Goal: Task Accomplishment & Management: Manage account settings

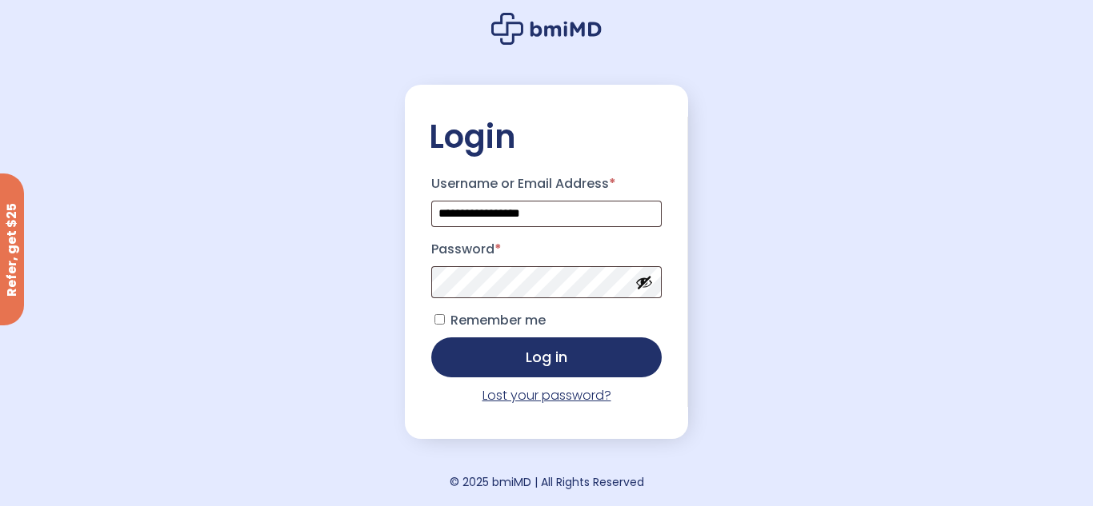
click at [550, 398] on link "Lost your password?" at bounding box center [546, 395] width 129 height 18
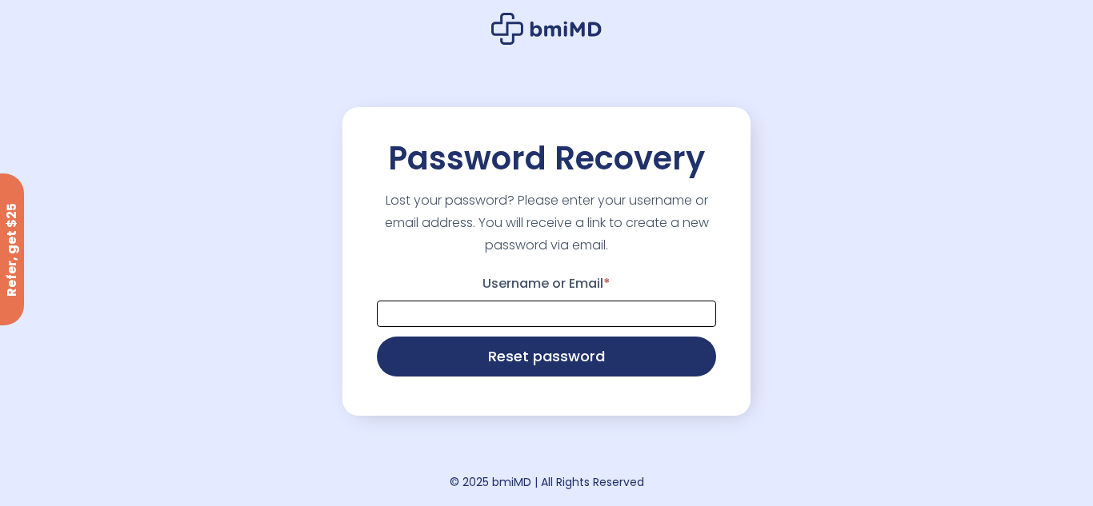
click at [544, 307] on input "Username or Email *" at bounding box center [546, 314] width 339 height 26
type input "**********"
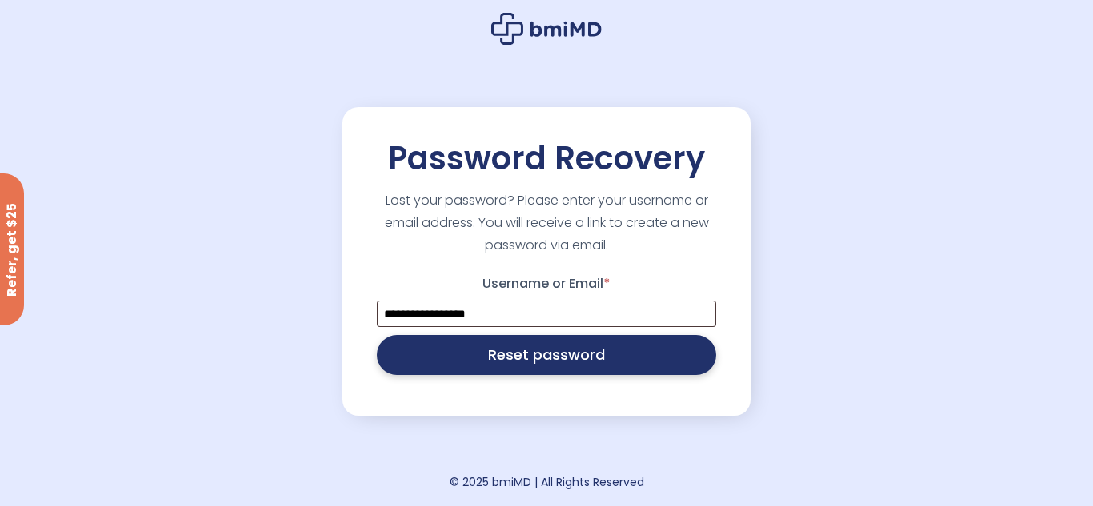
click at [533, 354] on button "Reset password" at bounding box center [546, 355] width 339 height 40
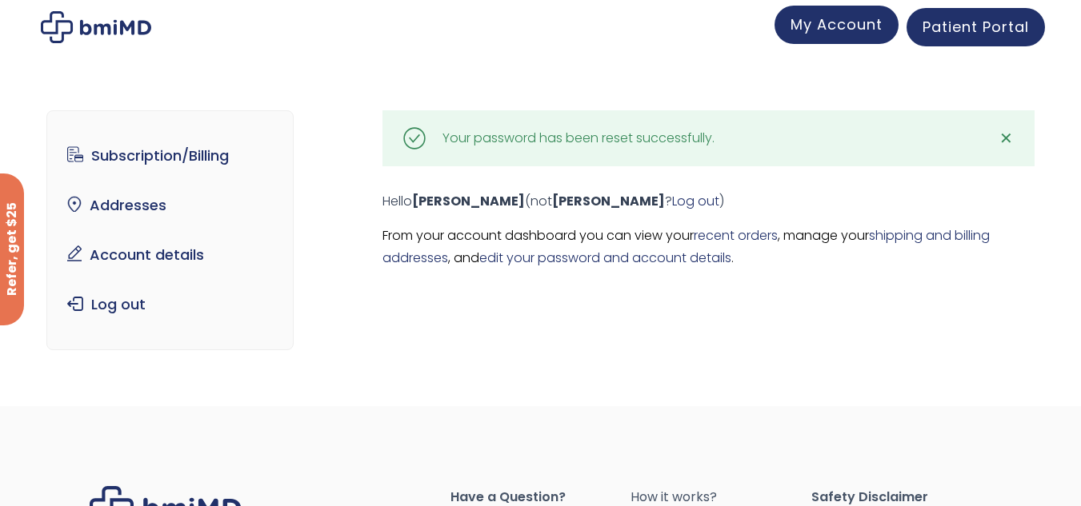
click at [831, 34] on link "My Account" at bounding box center [836, 25] width 124 height 38
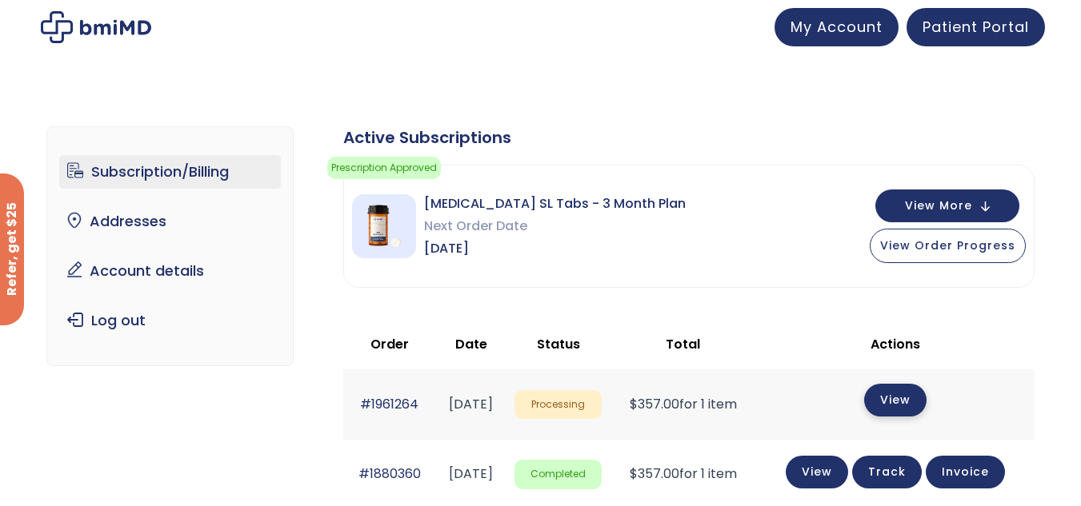
click at [906, 400] on link "View" at bounding box center [895, 400] width 62 height 33
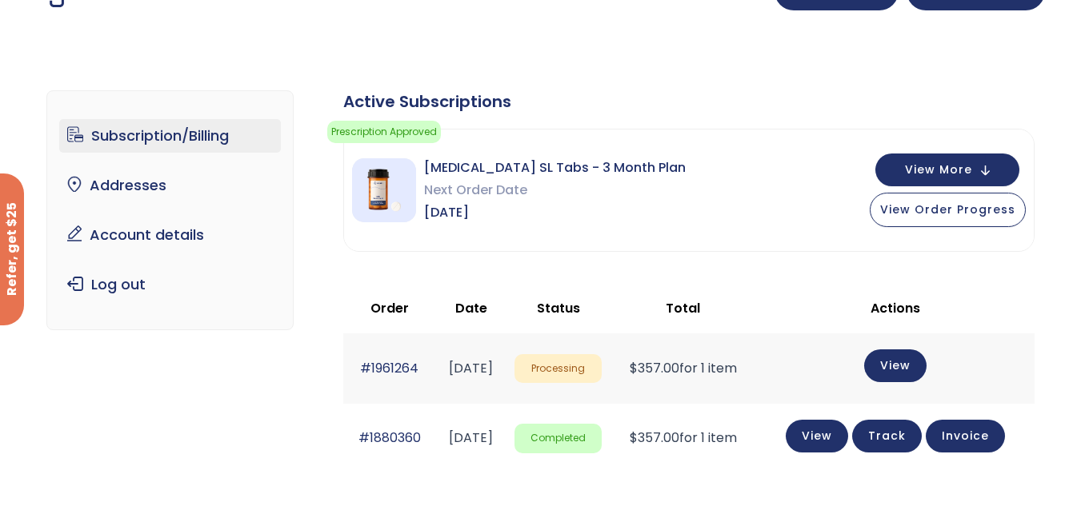
scroll to position [46, 0]
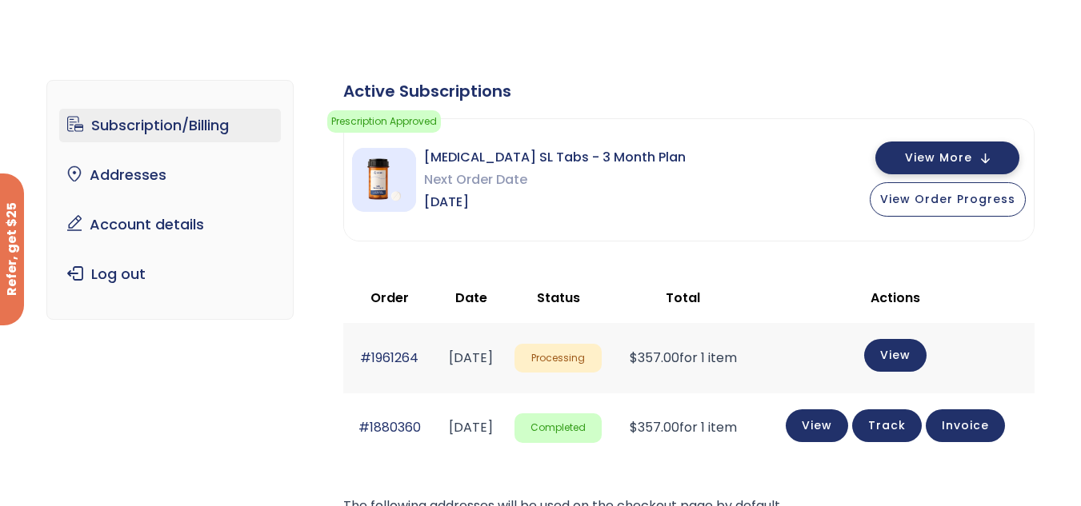
click at [988, 158] on button "View More" at bounding box center [947, 158] width 144 height 33
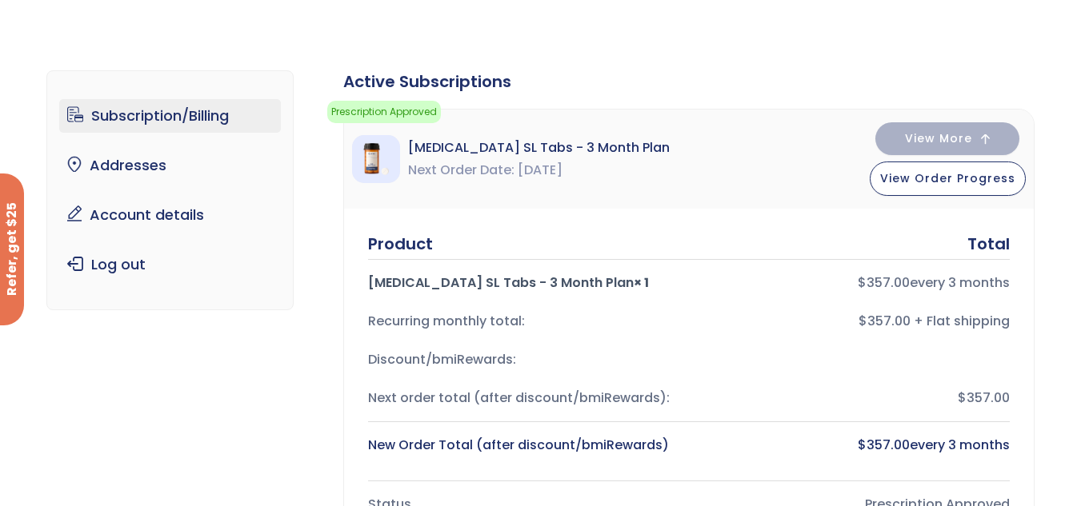
scroll to position [62, 0]
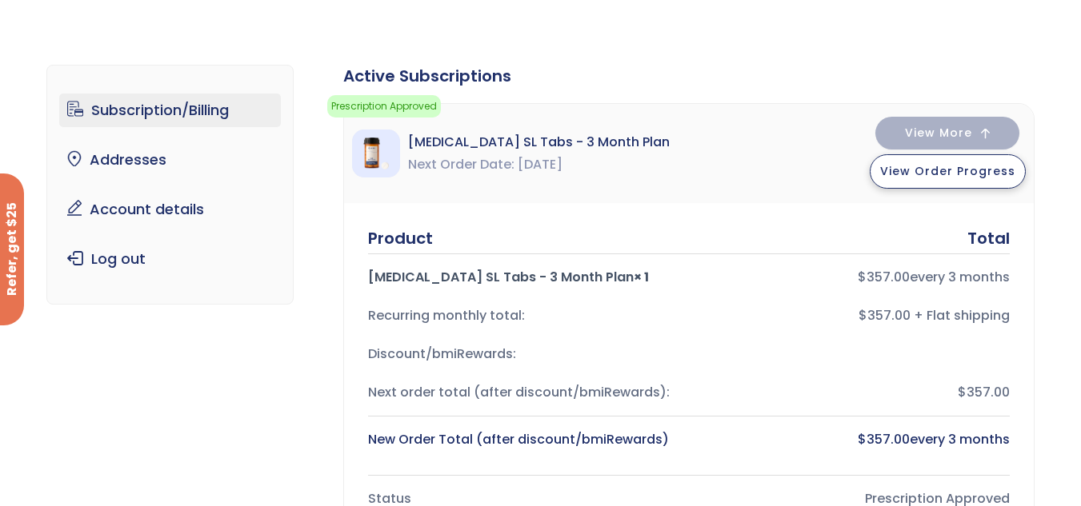
click at [950, 169] on span "View Order Progress" at bounding box center [947, 171] width 135 height 16
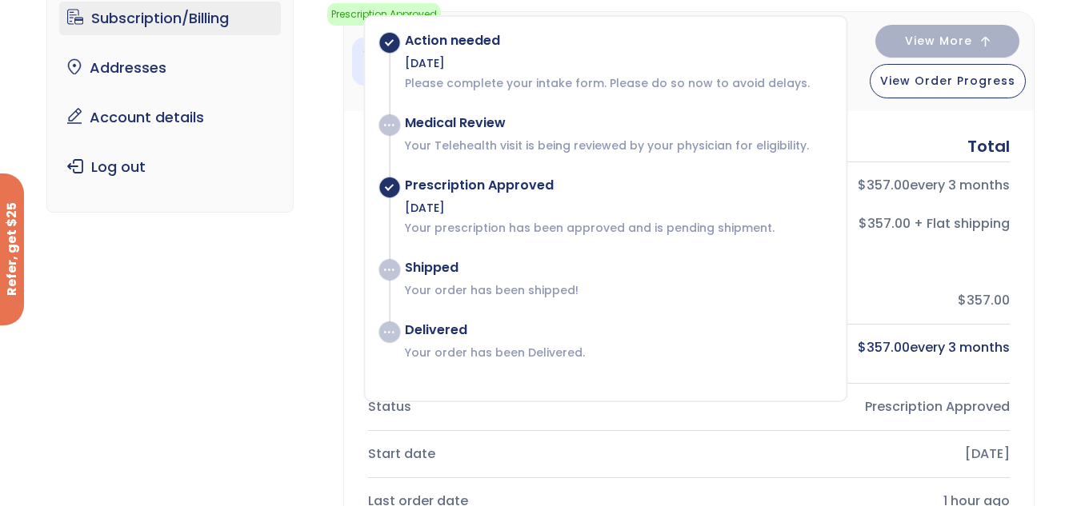
scroll to position [160, 0]
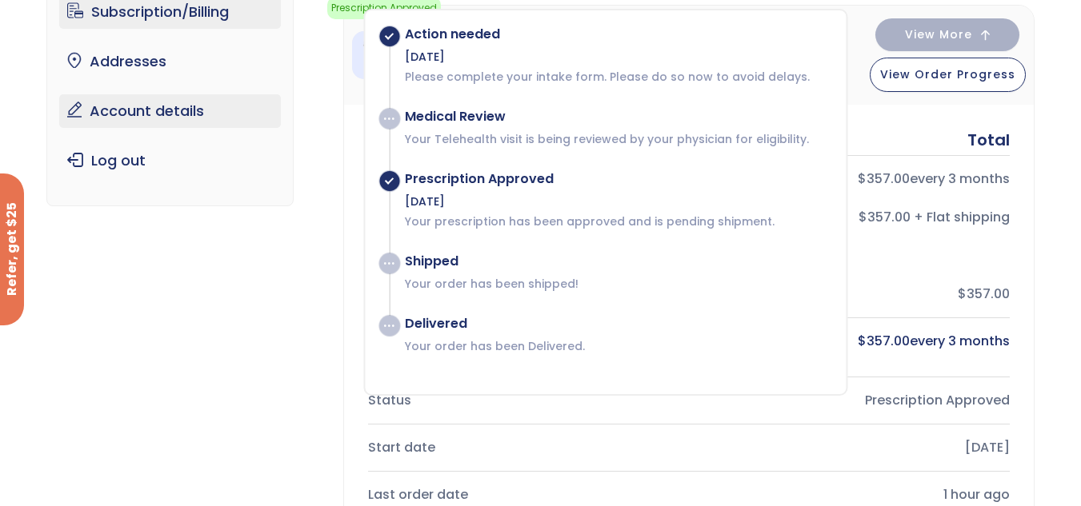
click at [140, 108] on link "Account details" at bounding box center [170, 111] width 222 height 34
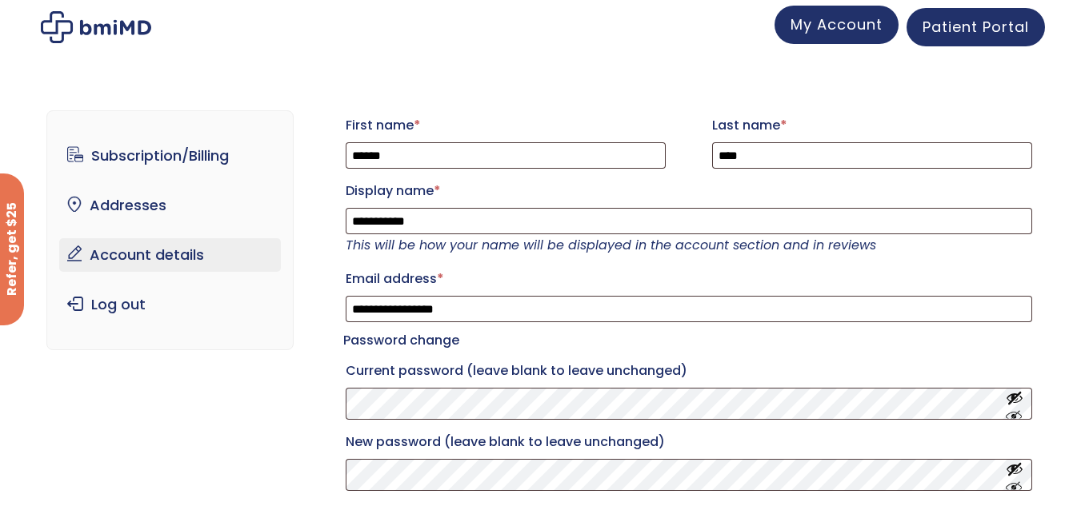
click at [844, 26] on span "My Account" at bounding box center [836, 24] width 92 height 20
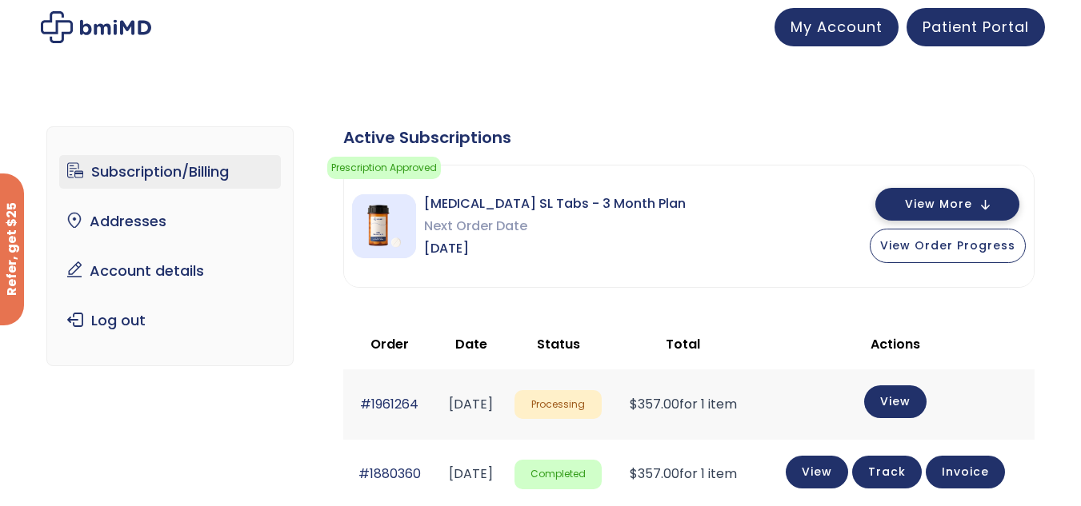
click at [990, 203] on button "View More" at bounding box center [947, 204] width 144 height 33
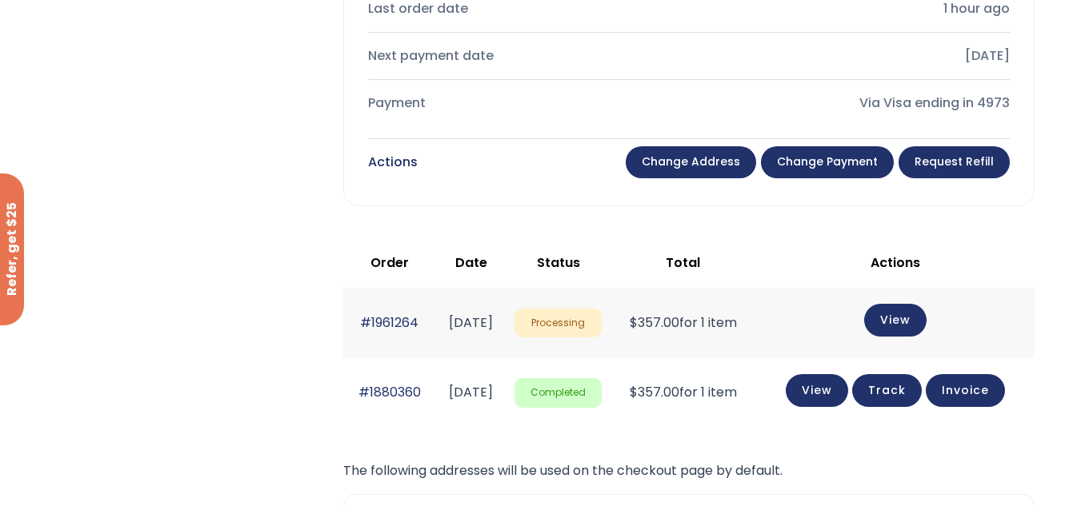
scroll to position [650, 0]
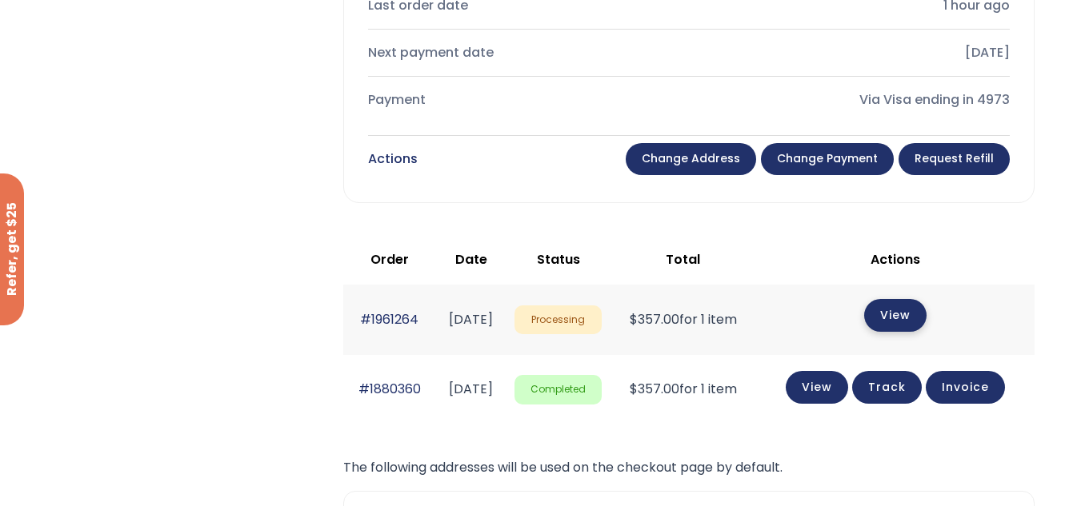
click at [919, 315] on link "View" at bounding box center [895, 315] width 62 height 33
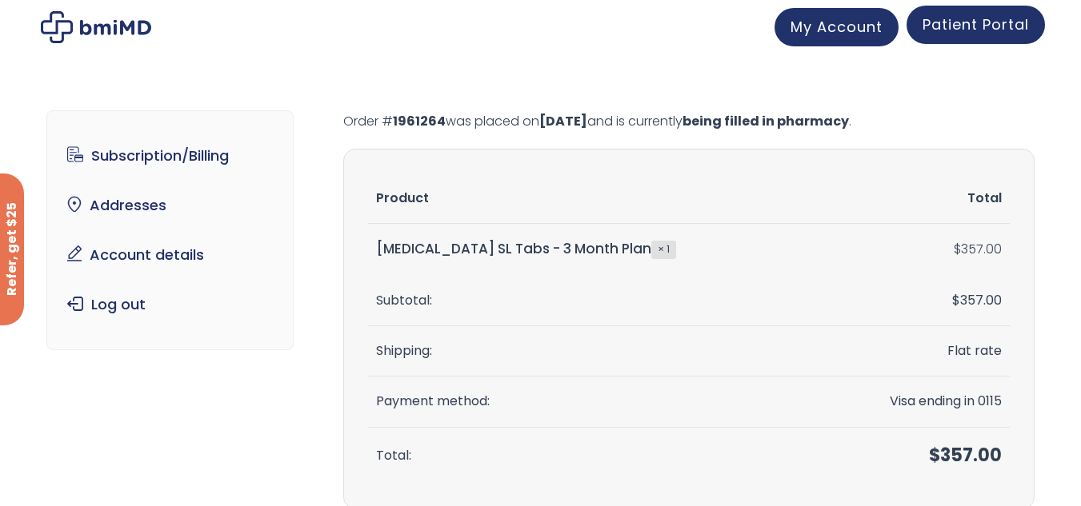
click at [1004, 29] on span "Patient Portal" at bounding box center [975, 24] width 106 height 20
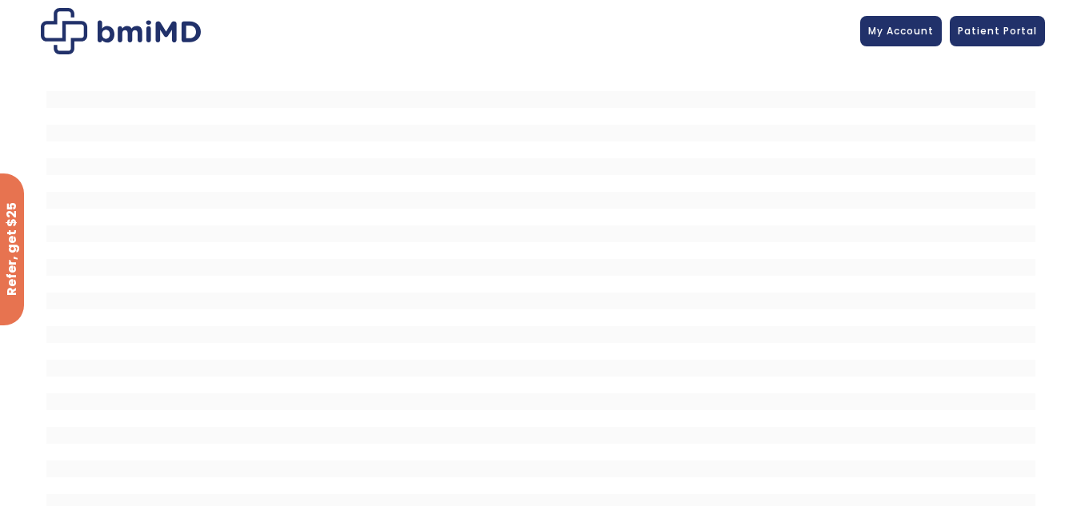
scroll to position [48, 0]
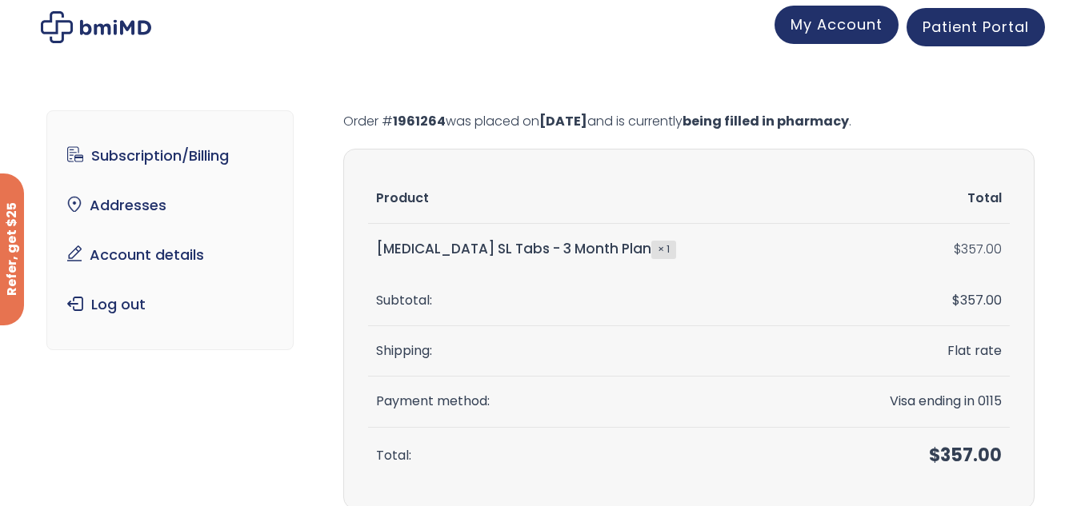
click at [859, 26] on span "My Account" at bounding box center [836, 24] width 92 height 20
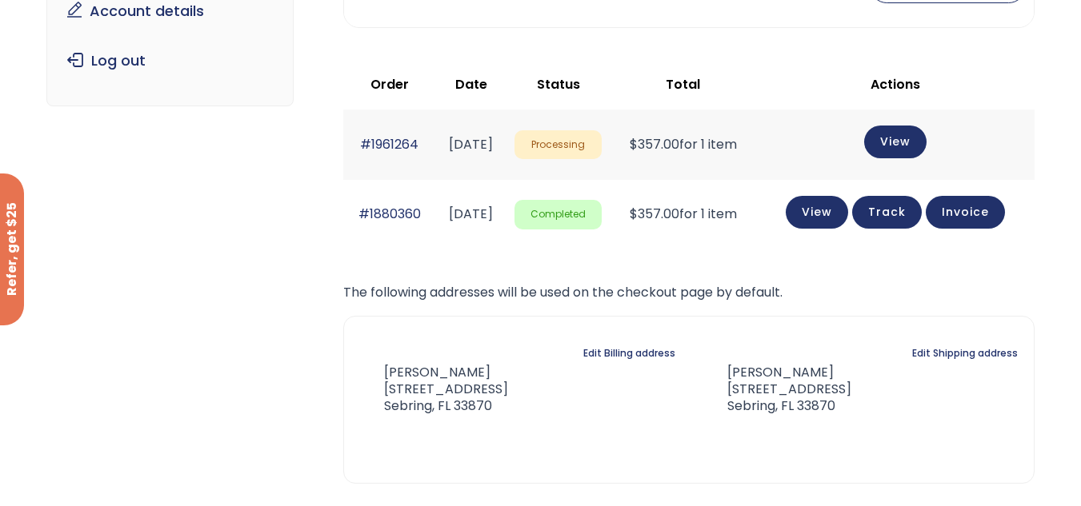
scroll to position [256, 0]
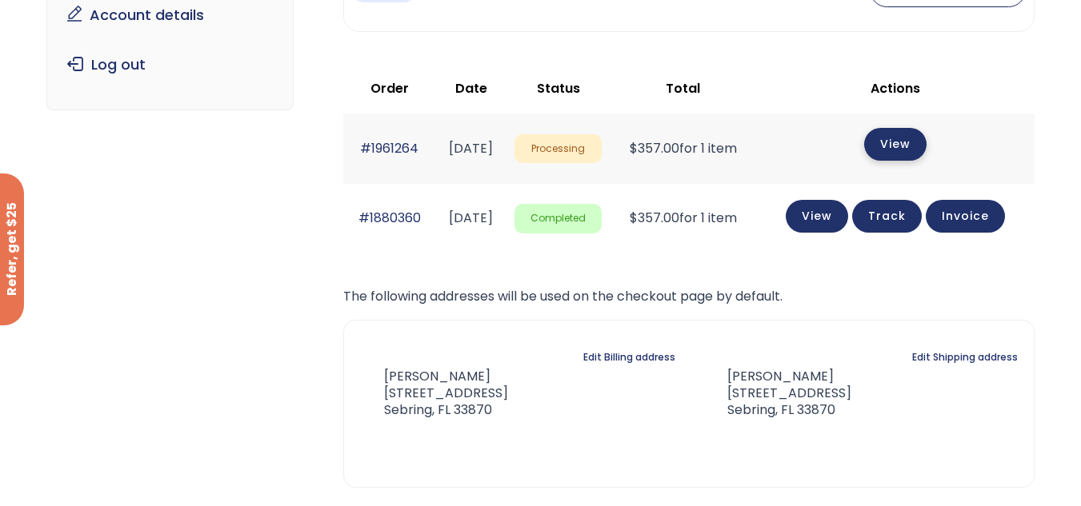
click at [902, 145] on link "View" at bounding box center [895, 144] width 62 height 33
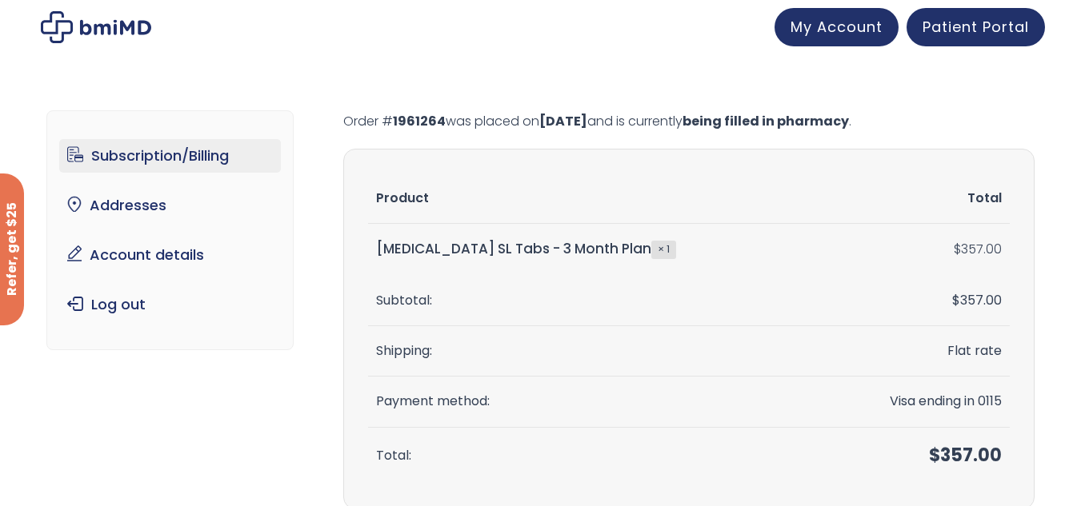
click at [110, 152] on link "Subscription/Billing" at bounding box center [170, 156] width 222 height 34
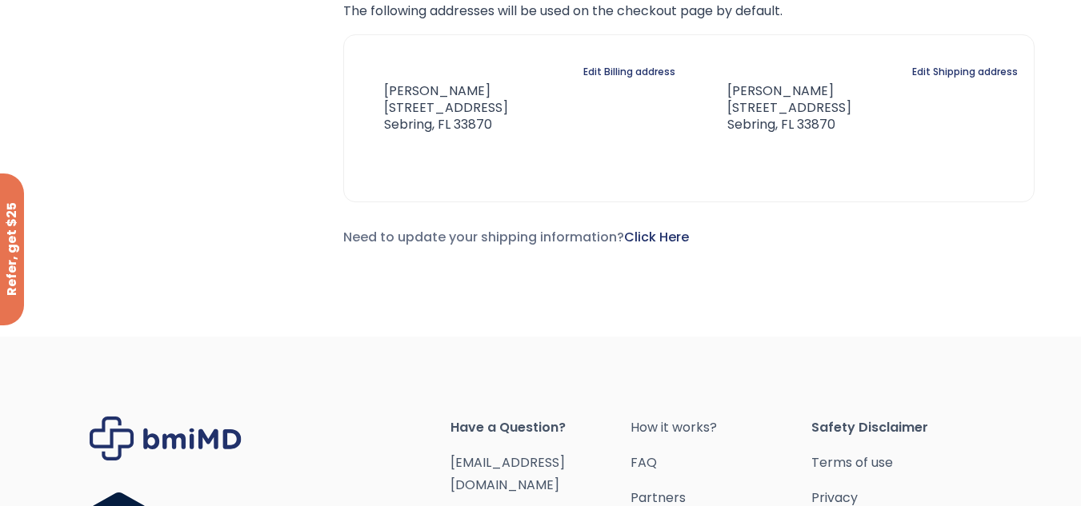
scroll to position [539, 0]
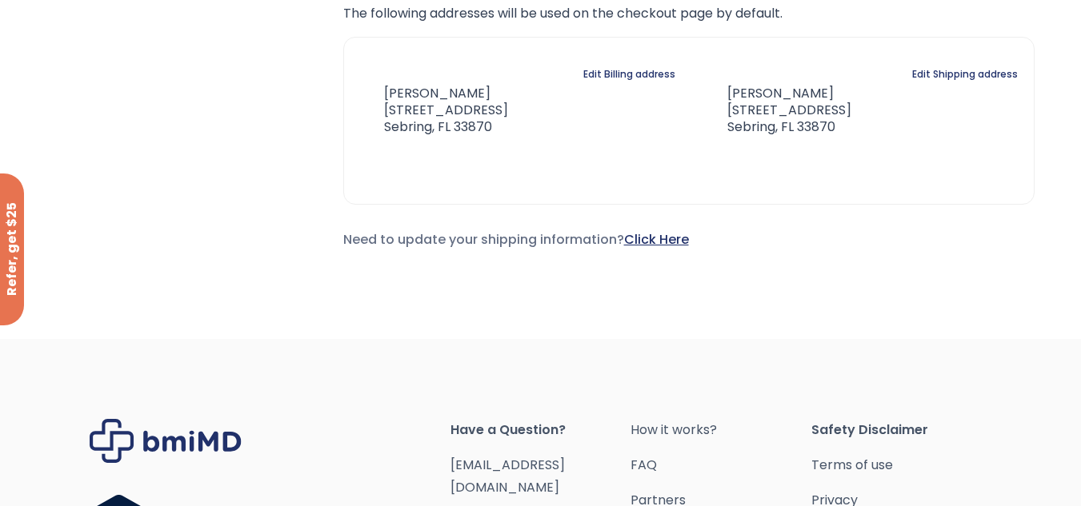
click at [654, 240] on link "Click Here" at bounding box center [656, 239] width 65 height 18
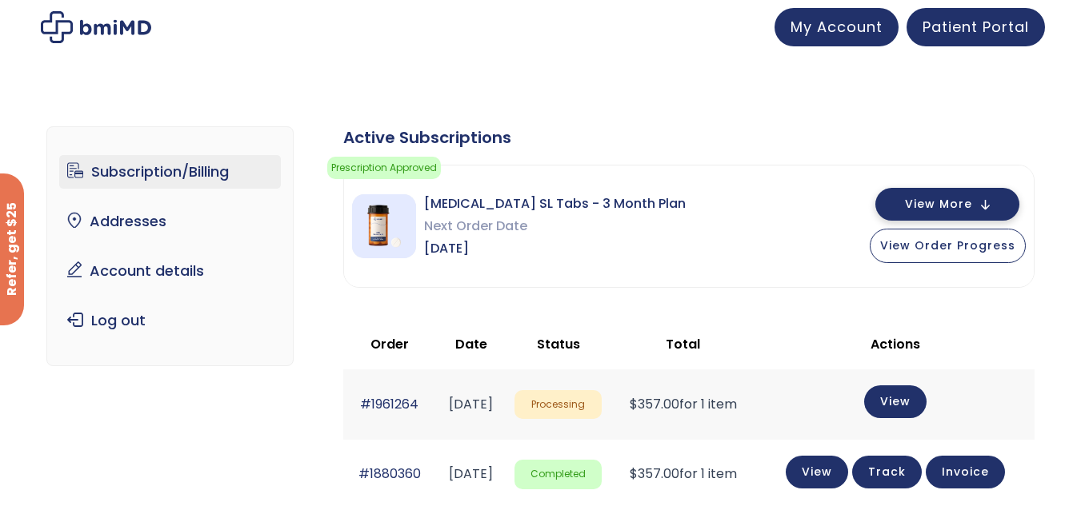
click at [938, 201] on span "View More" at bounding box center [938, 204] width 67 height 10
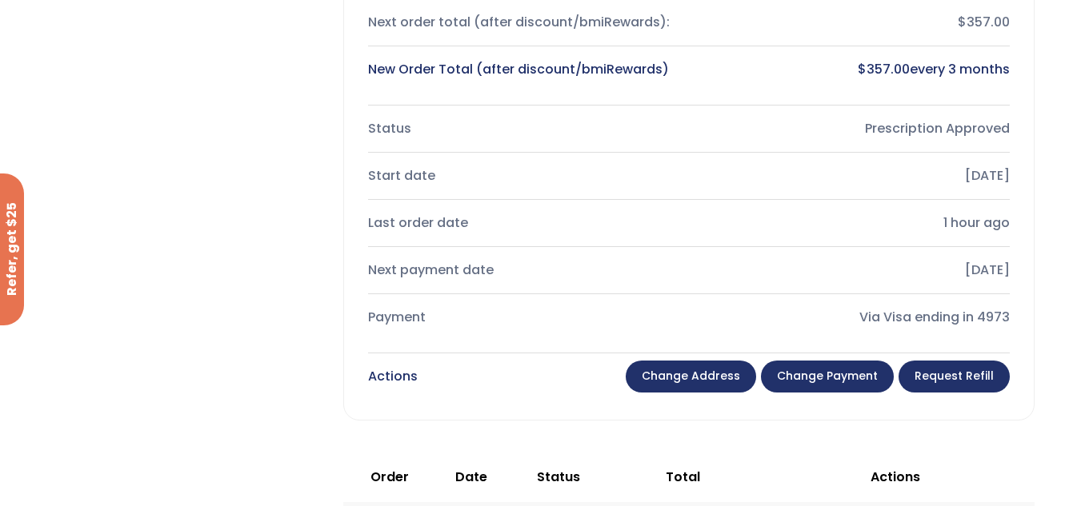
scroll to position [435, 0]
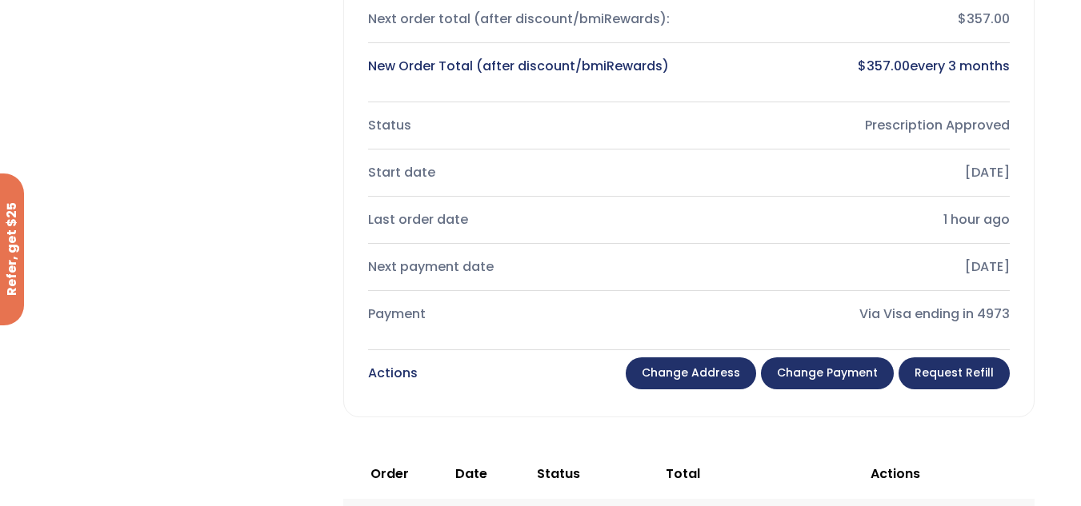
click at [822, 375] on link "Change payment" at bounding box center [827, 374] width 133 height 32
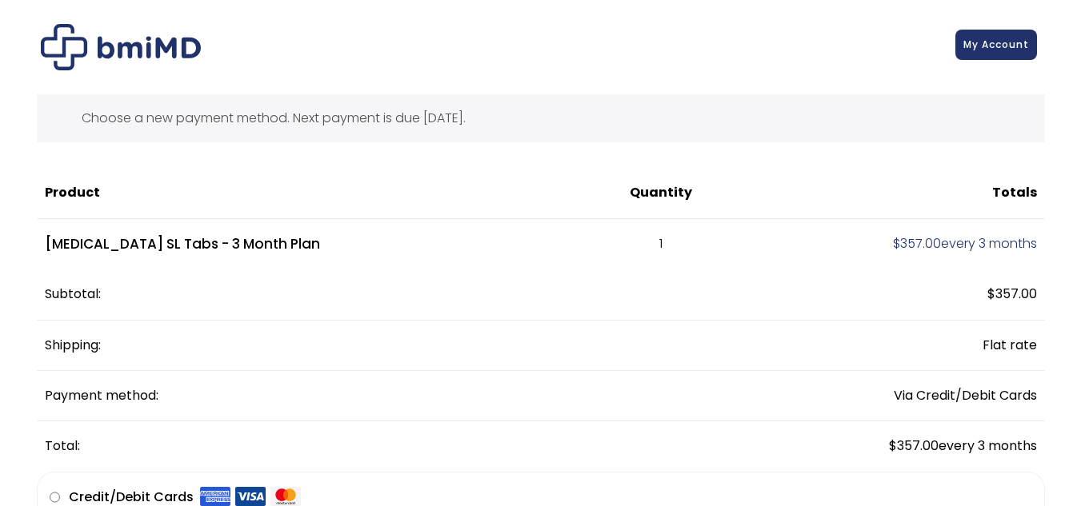
click at [1012, 45] on span "My Account" at bounding box center [996, 45] width 66 height 14
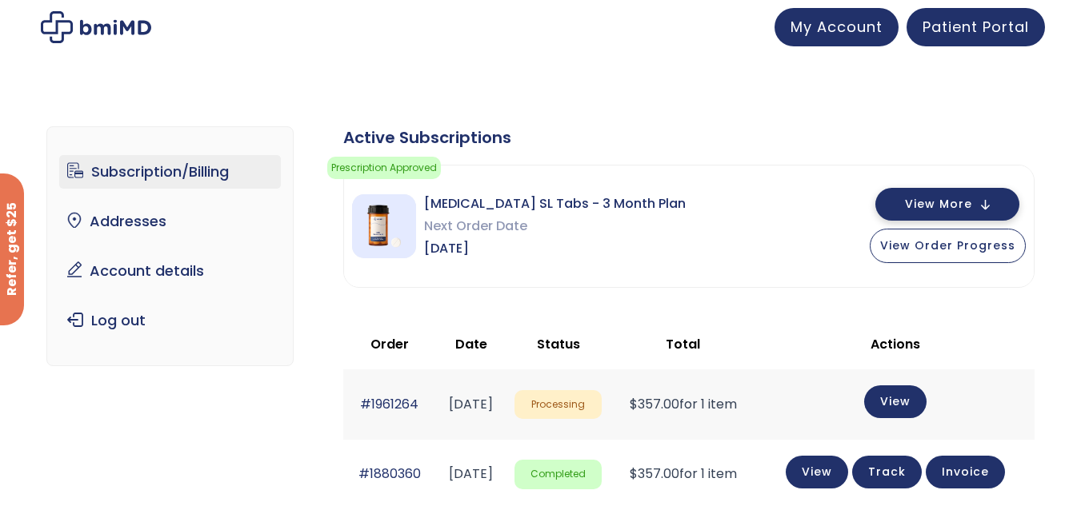
click at [958, 206] on span "View More" at bounding box center [938, 204] width 67 height 10
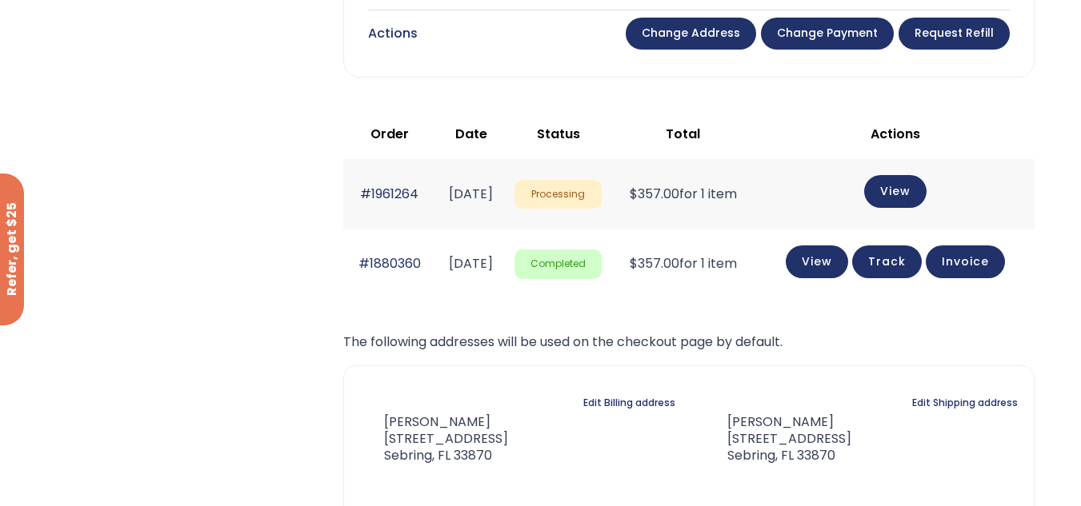
scroll to position [766, 0]
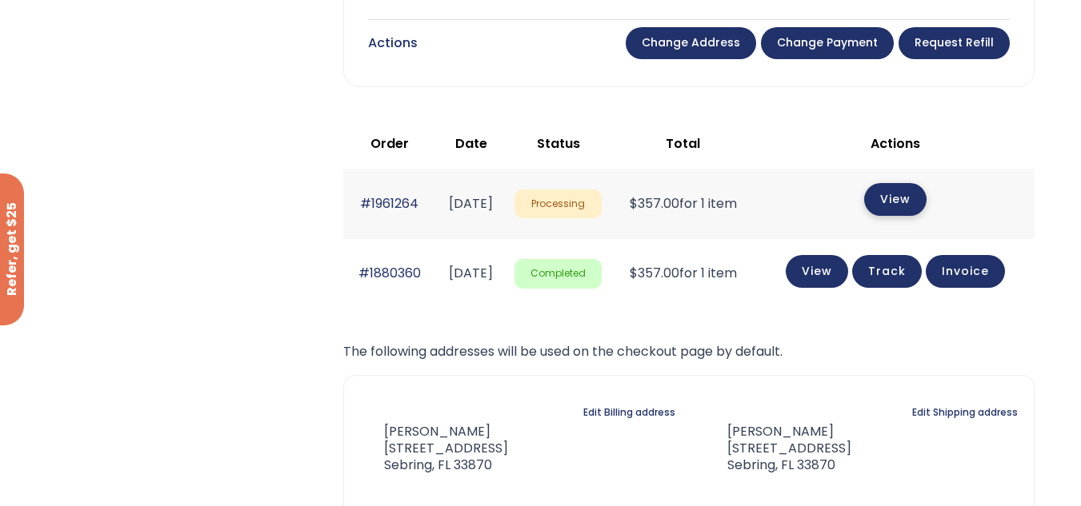
click at [909, 203] on link "View" at bounding box center [895, 199] width 62 height 33
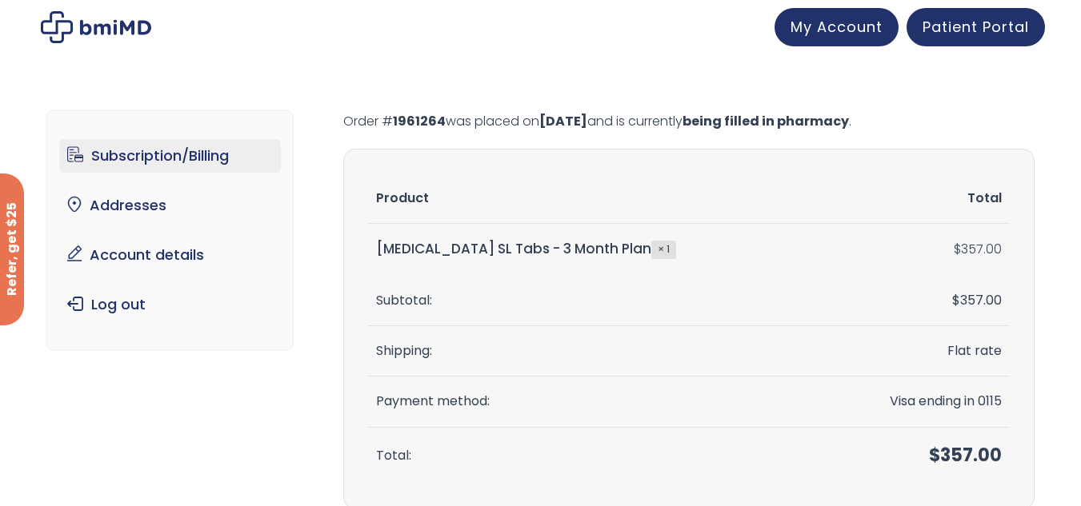
click at [122, 158] on link "Subscription/Billing" at bounding box center [170, 156] width 222 height 34
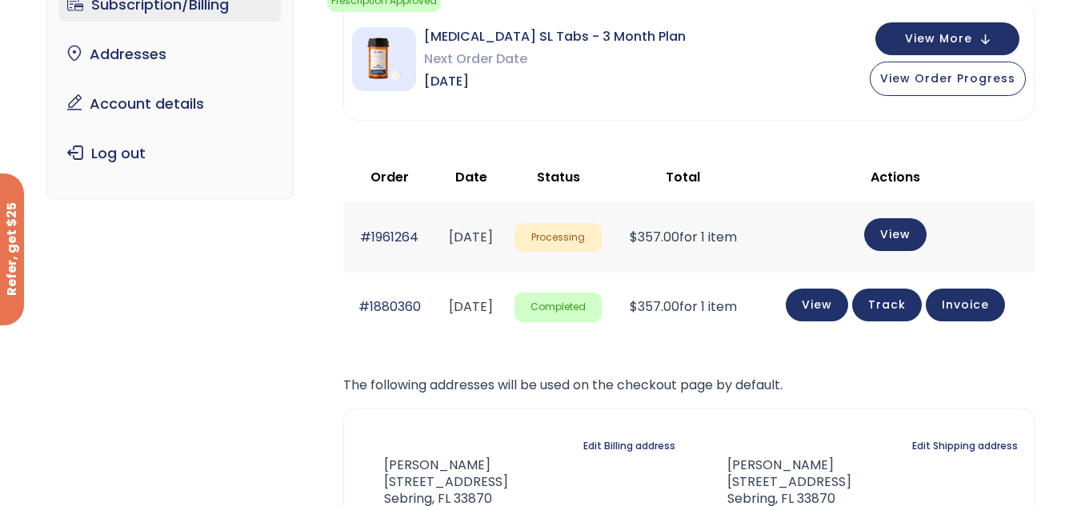
scroll to position [10, 0]
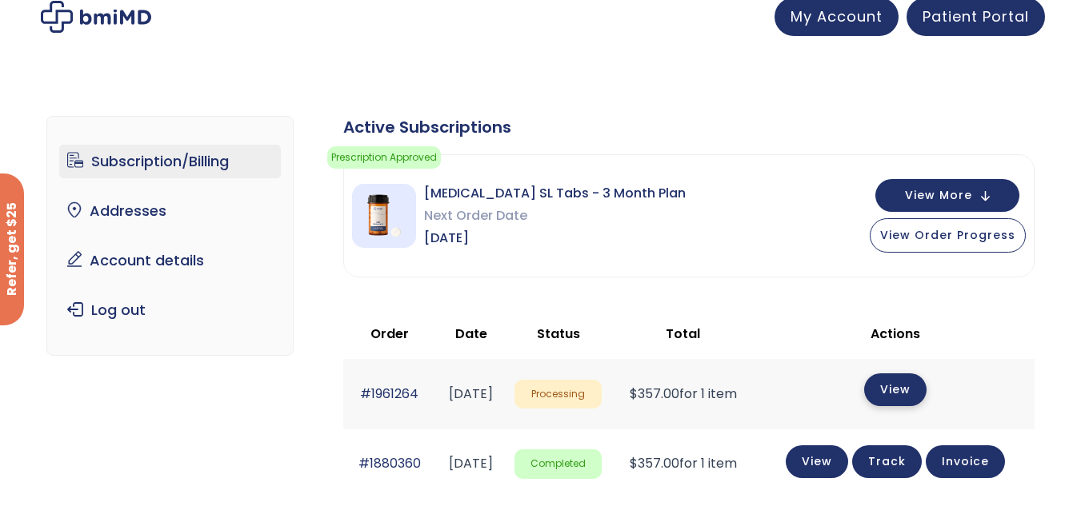
click at [910, 391] on link "View" at bounding box center [895, 390] width 62 height 33
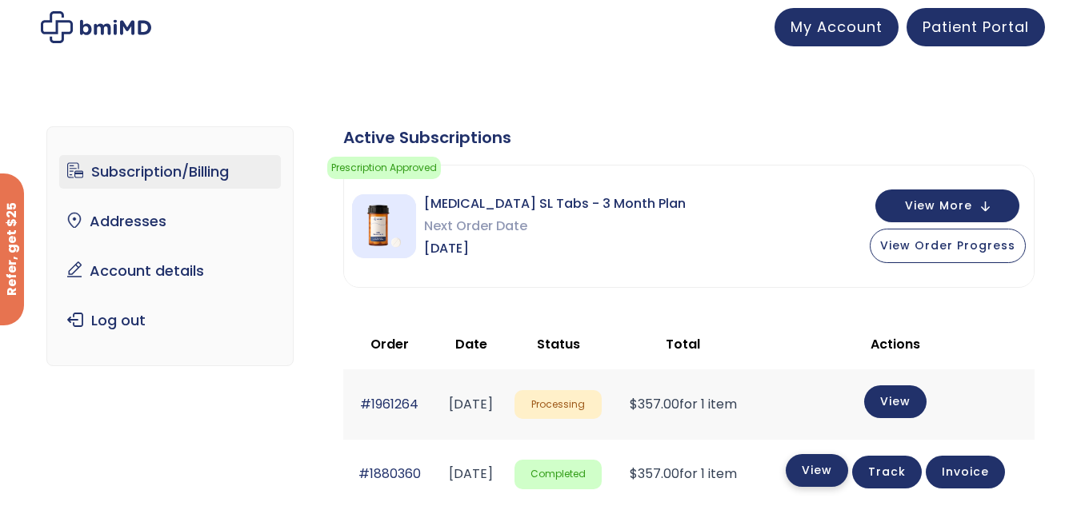
click at [826, 474] on link "View" at bounding box center [817, 470] width 62 height 33
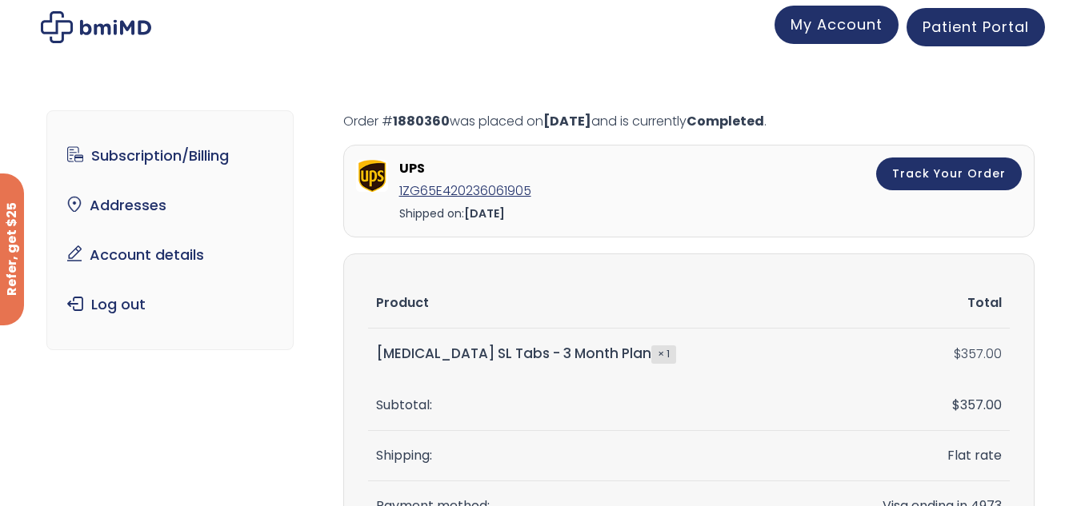
click at [840, 31] on span "My Account" at bounding box center [836, 24] width 92 height 20
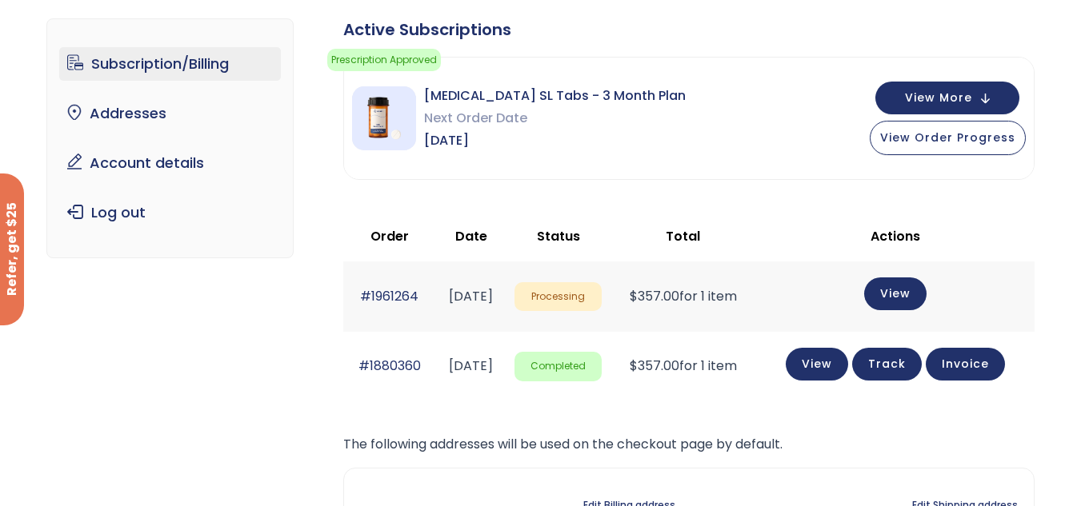
scroll to position [95, 0]
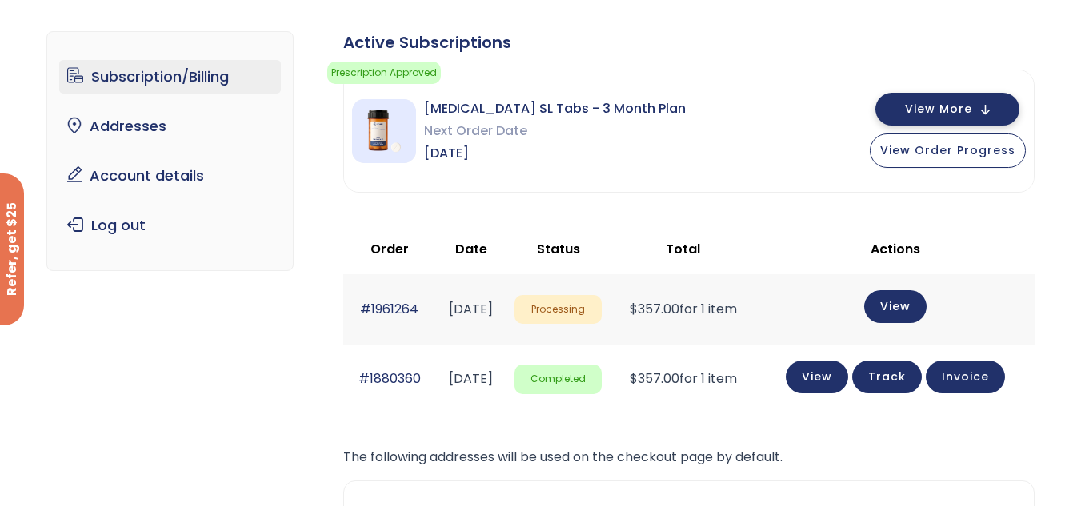
click at [988, 108] on button "View More" at bounding box center [947, 109] width 144 height 33
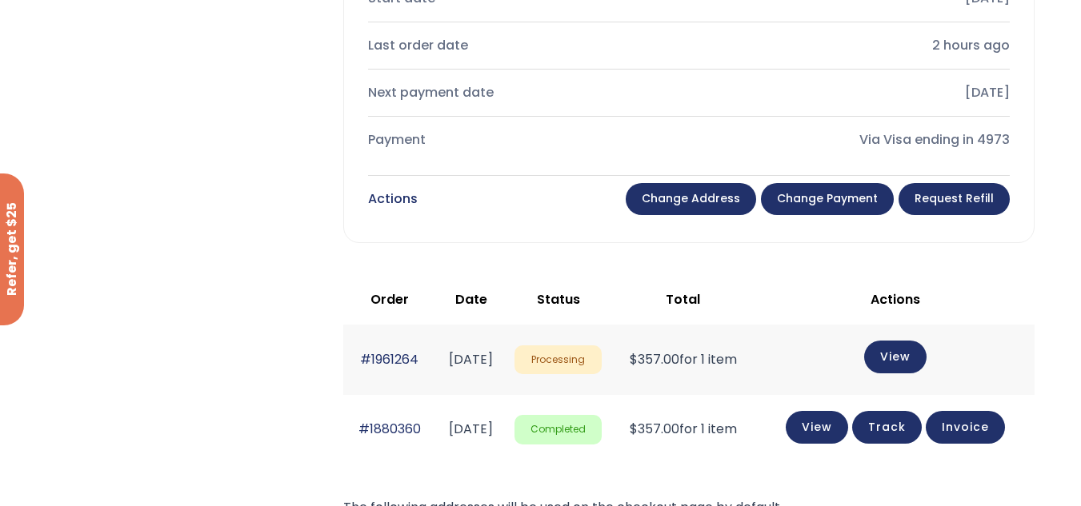
scroll to position [606, 0]
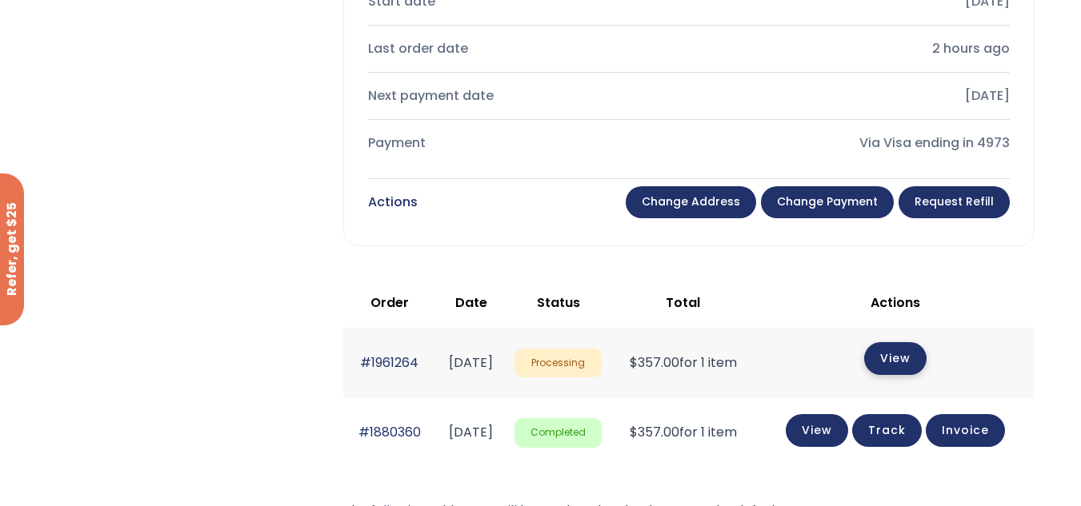
click at [906, 358] on link "View" at bounding box center [895, 358] width 62 height 33
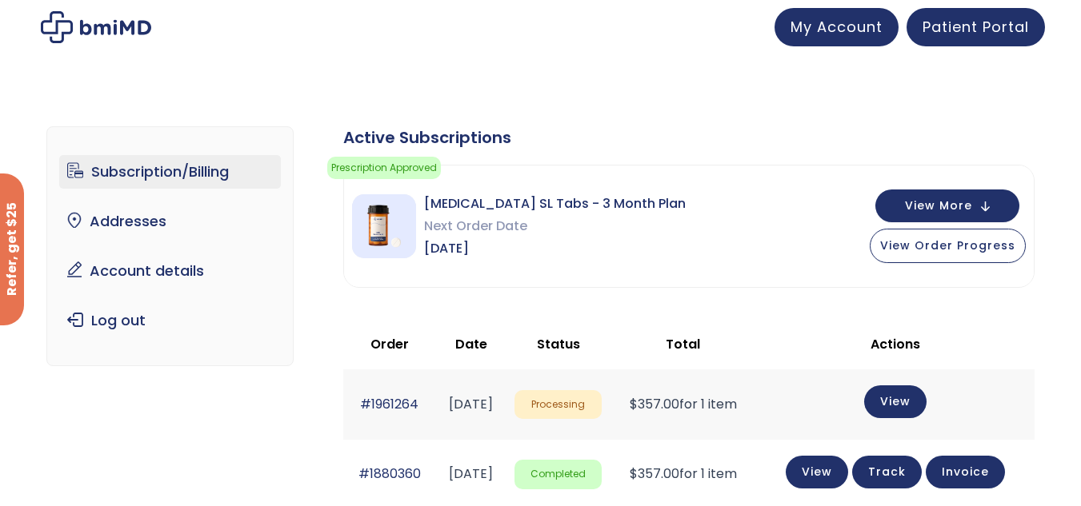
click at [822, 28] on span "My Account" at bounding box center [836, 27] width 92 height 20
click at [973, 22] on span "Patient Portal" at bounding box center [975, 24] width 106 height 20
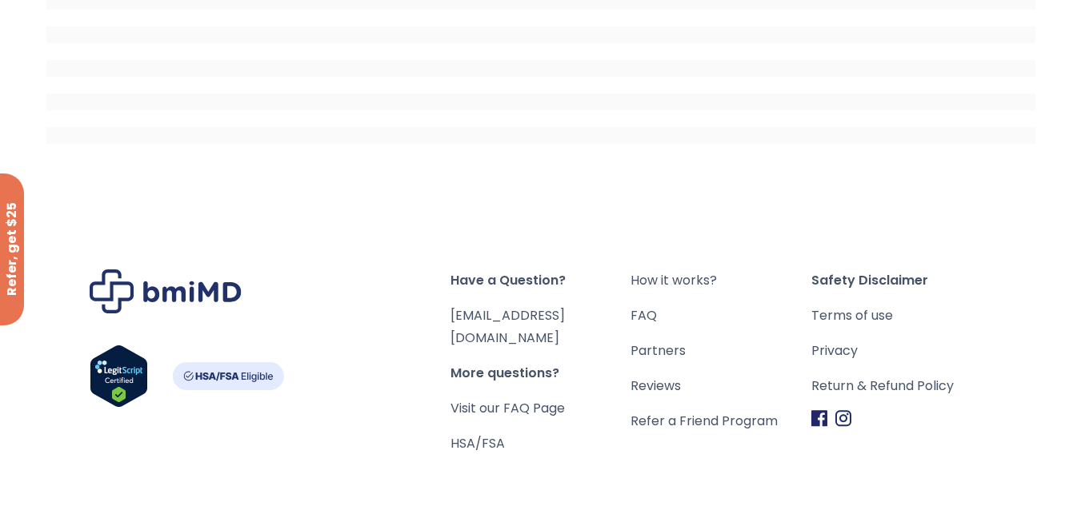
scroll to position [414, 0]
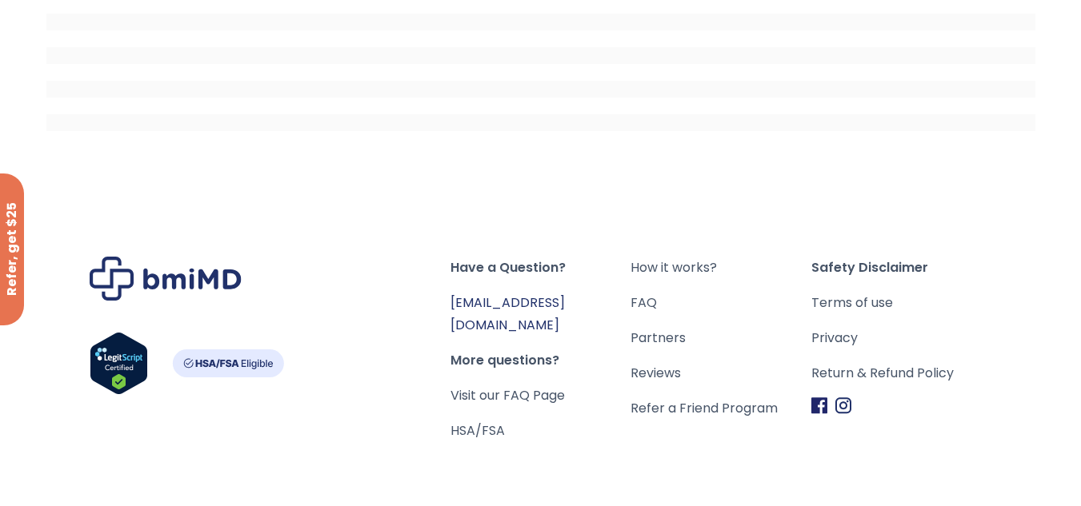
click at [510, 303] on link "[EMAIL_ADDRESS][DOMAIN_NAME]" at bounding box center [507, 314] width 114 height 41
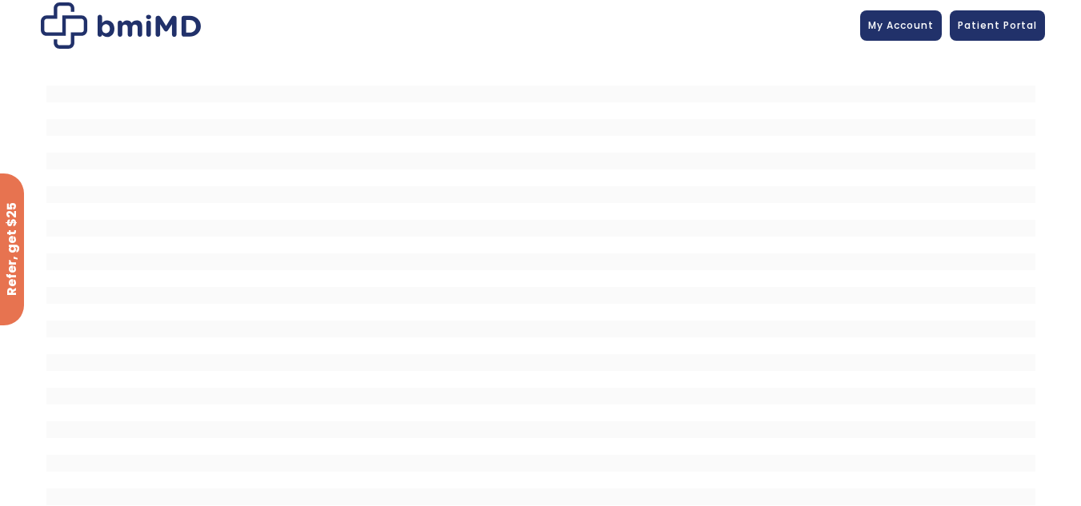
scroll to position [0, 0]
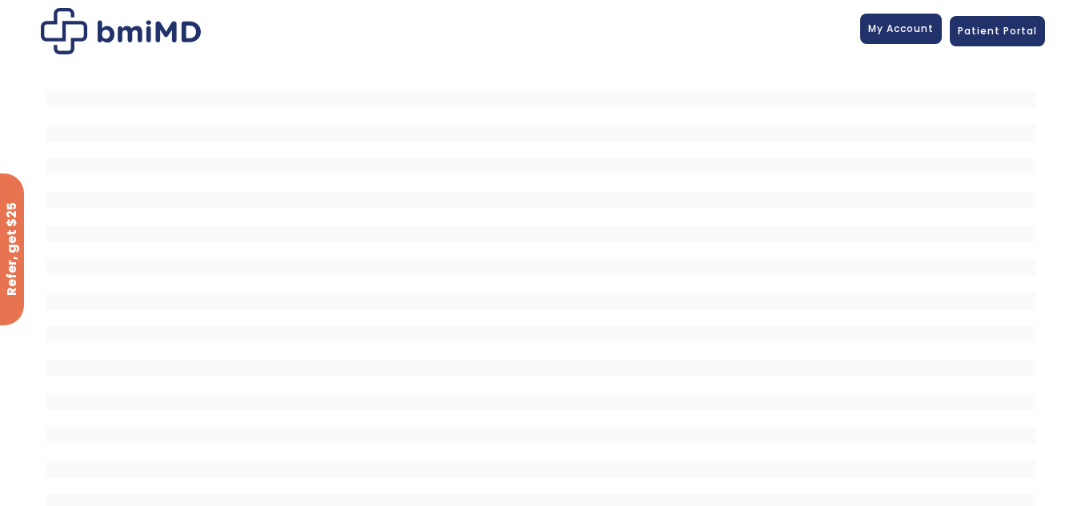
click at [910, 36] on link "My Account" at bounding box center [901, 29] width 82 height 30
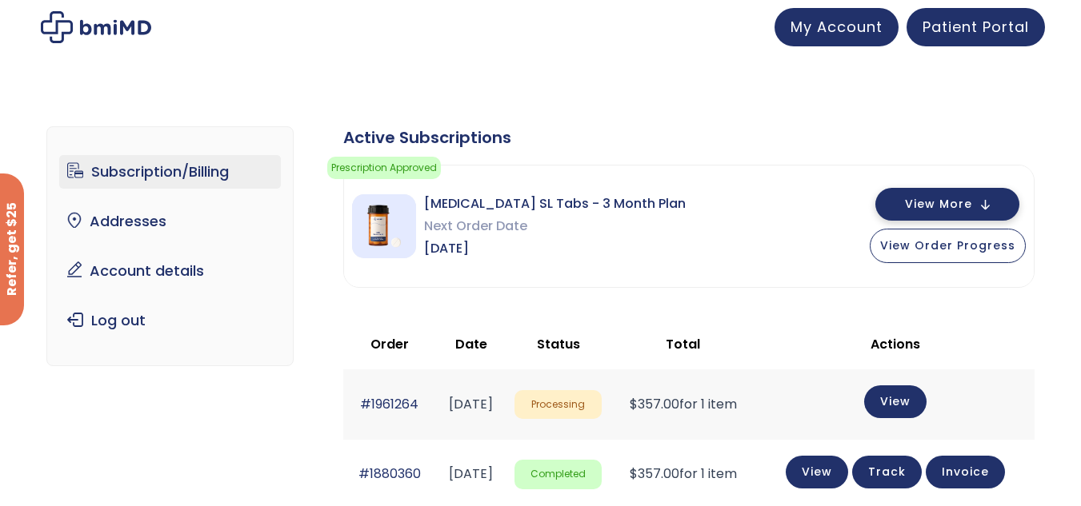
click at [989, 205] on button "View More" at bounding box center [947, 204] width 144 height 33
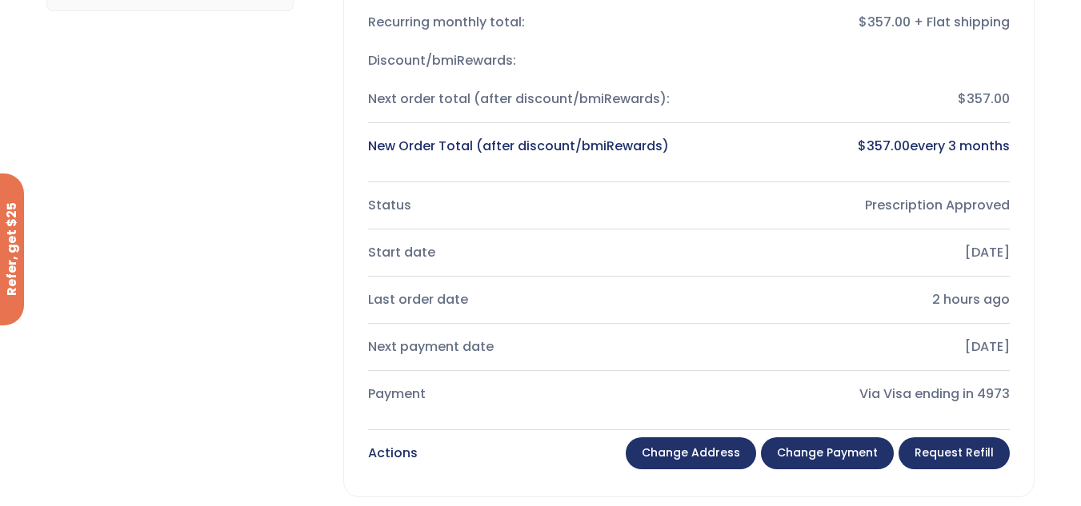
scroll to position [426, 0]
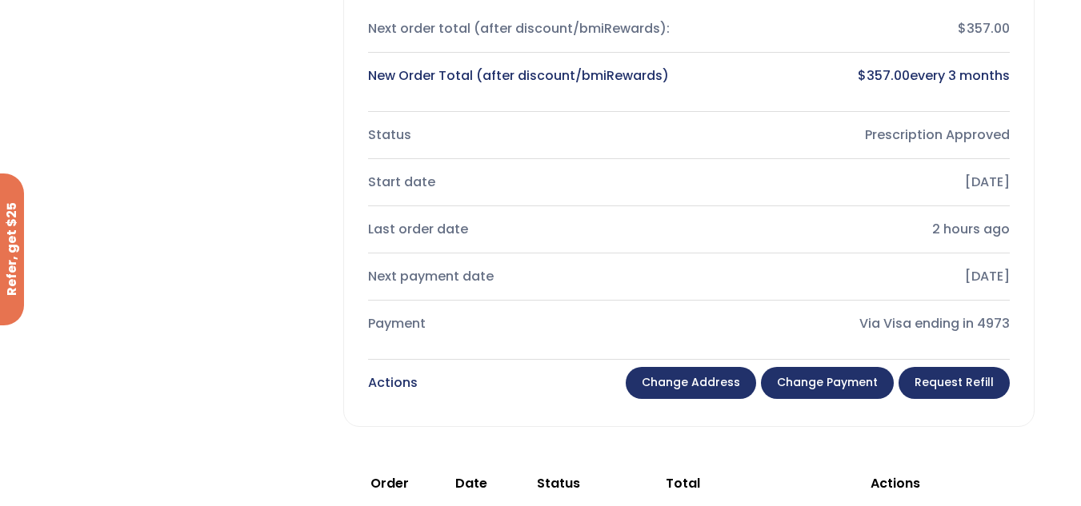
click at [831, 394] on link "Change payment" at bounding box center [827, 383] width 133 height 32
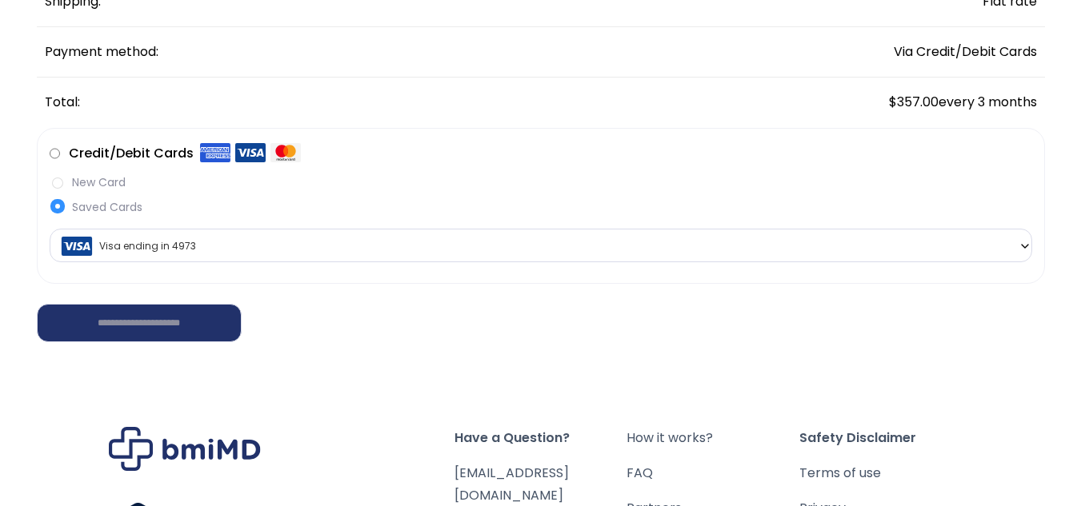
scroll to position [342, 0]
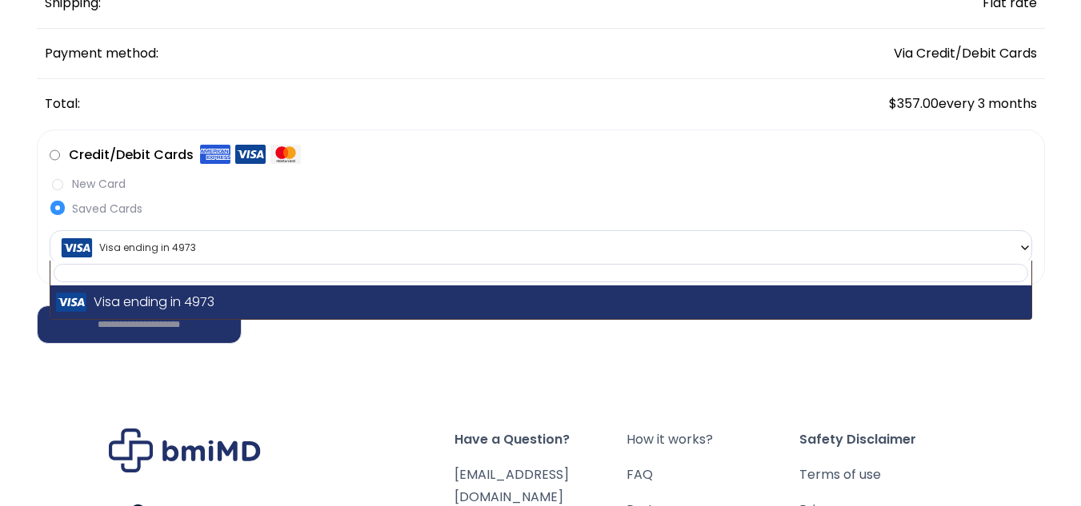
click at [1025, 246] on b at bounding box center [1024, 248] width 13 height 13
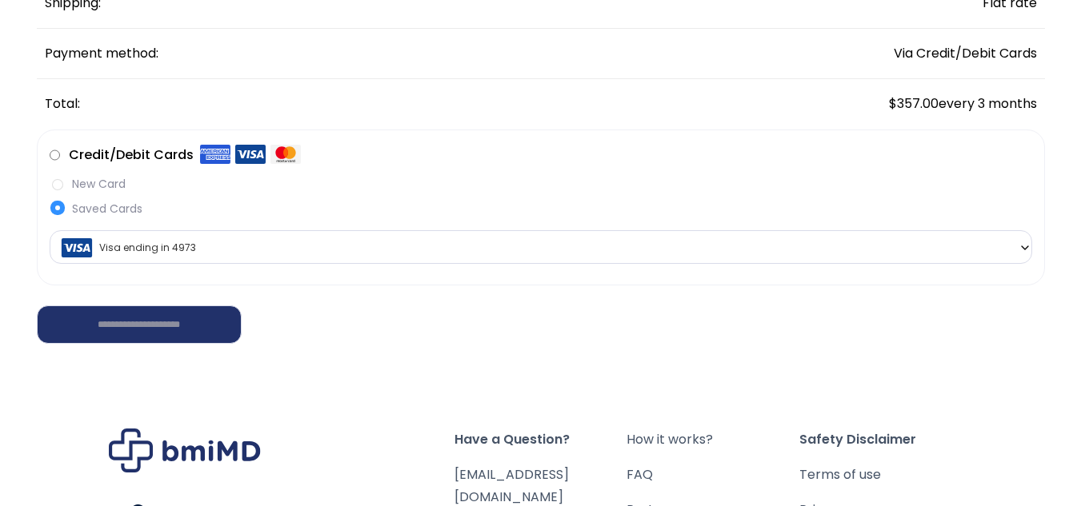
click at [54, 183] on label "New Card" at bounding box center [541, 184] width 982 height 17
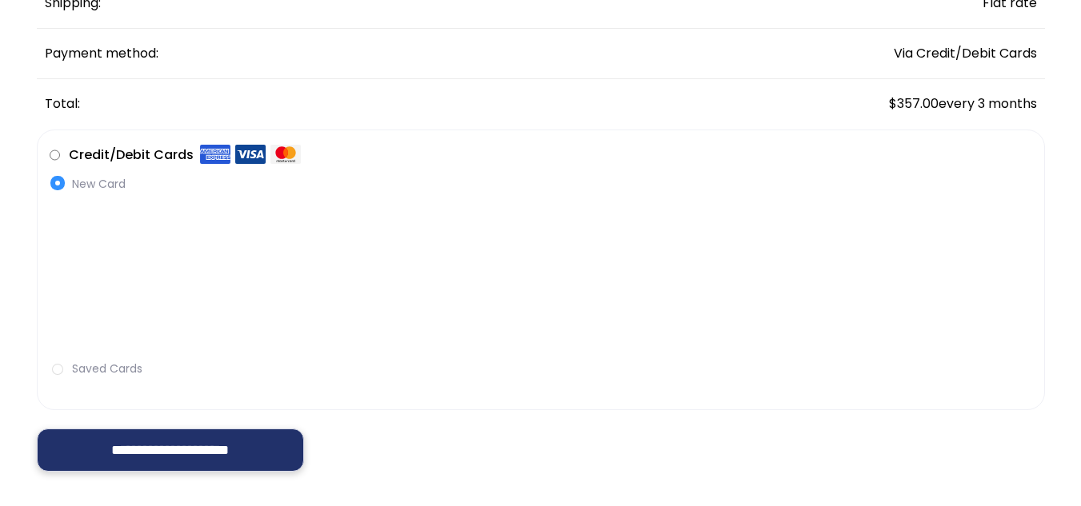
click at [147, 455] on input "**********" at bounding box center [171, 450] width 268 height 43
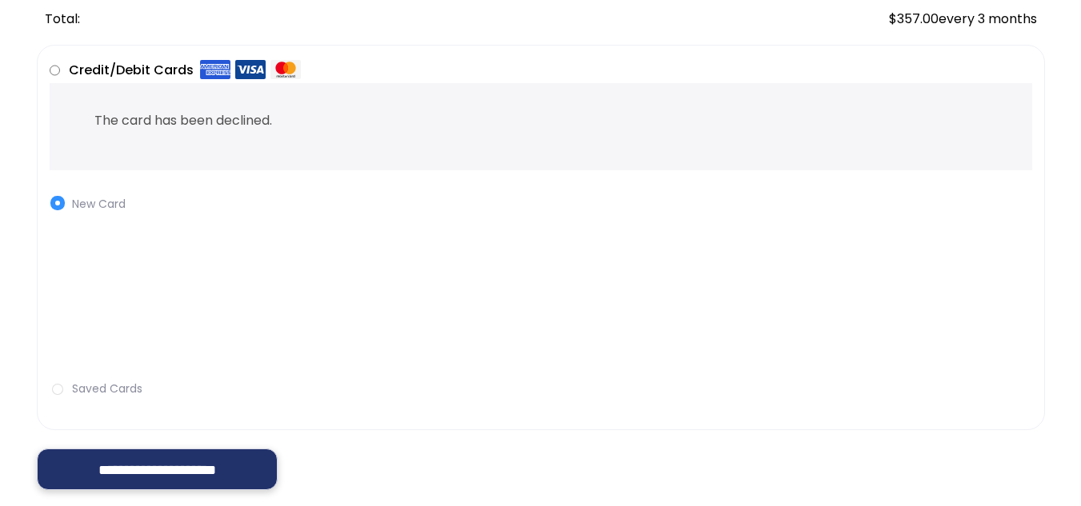
scroll to position [430, 0]
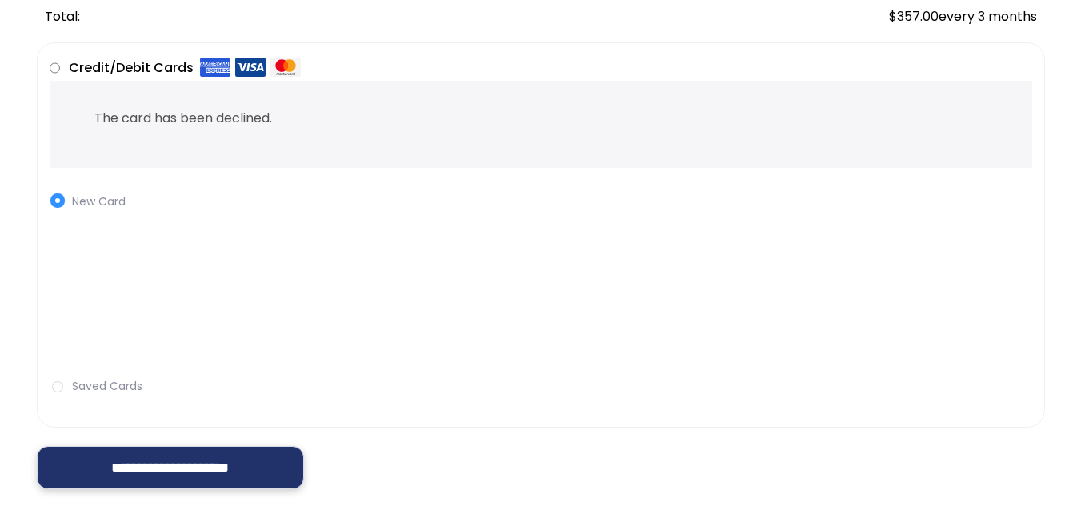
click at [152, 470] on input "**********" at bounding box center [171, 467] width 268 height 43
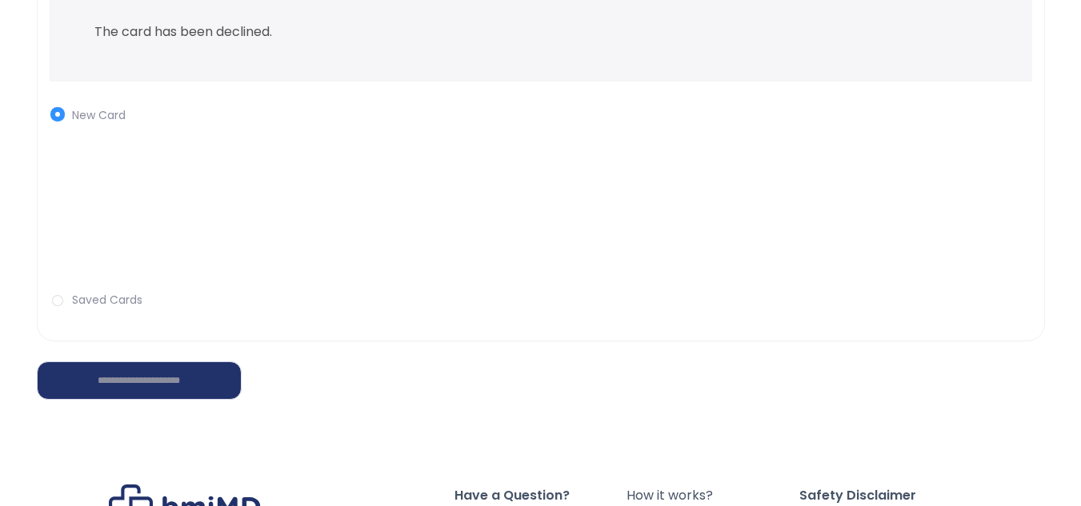
scroll to position [518, 0]
